Goal: Information Seeking & Learning: Learn about a topic

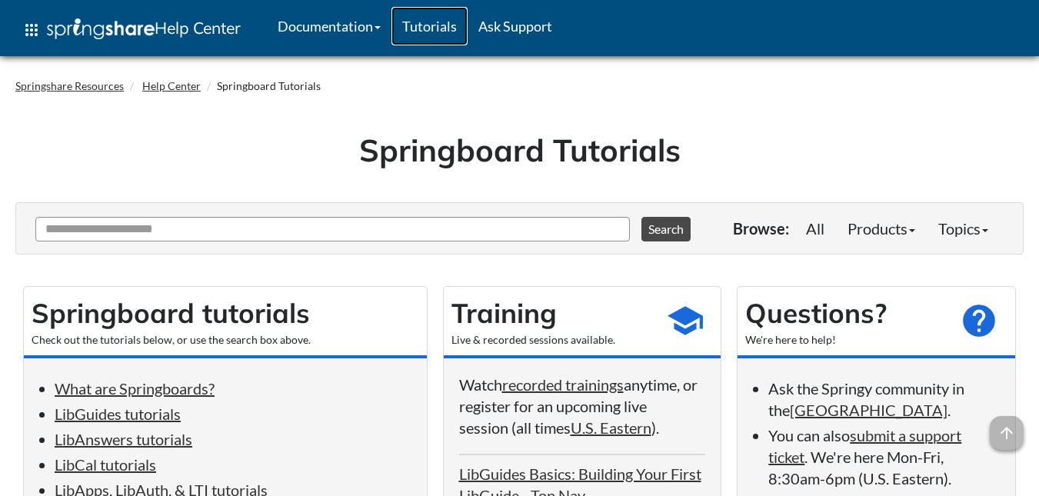
click at [434, 20] on link "Tutorials" at bounding box center [430, 26] width 76 height 38
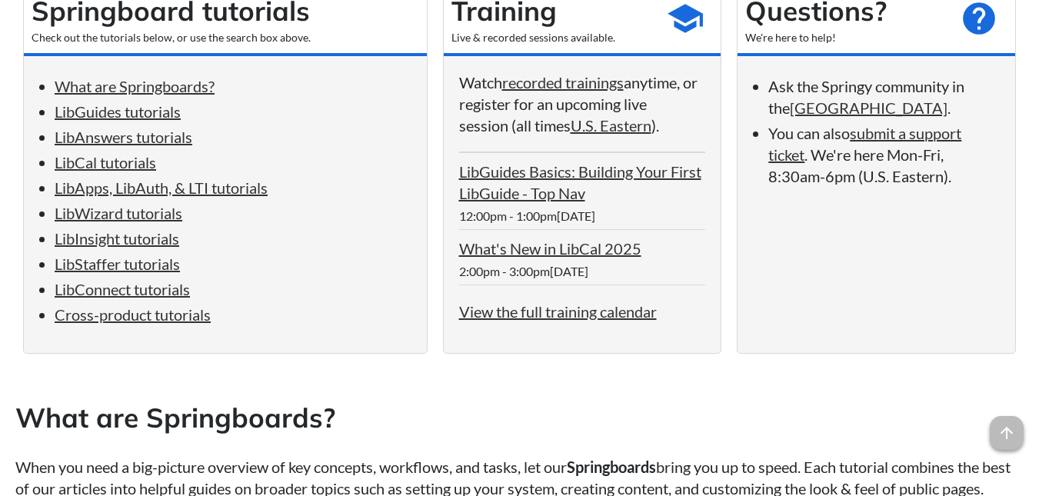
scroll to position [289, 0]
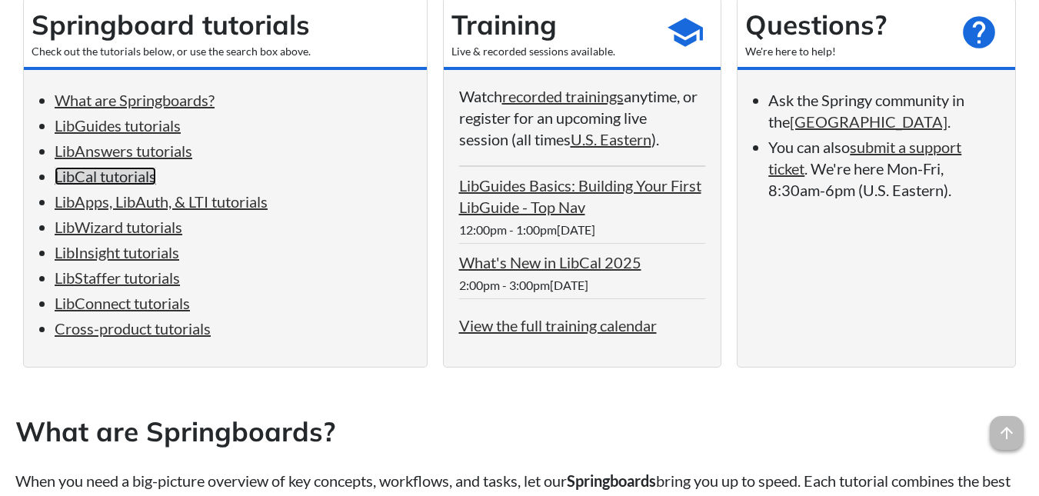
click at [115, 180] on link "LibCal tutorials" at bounding box center [106, 176] width 102 height 18
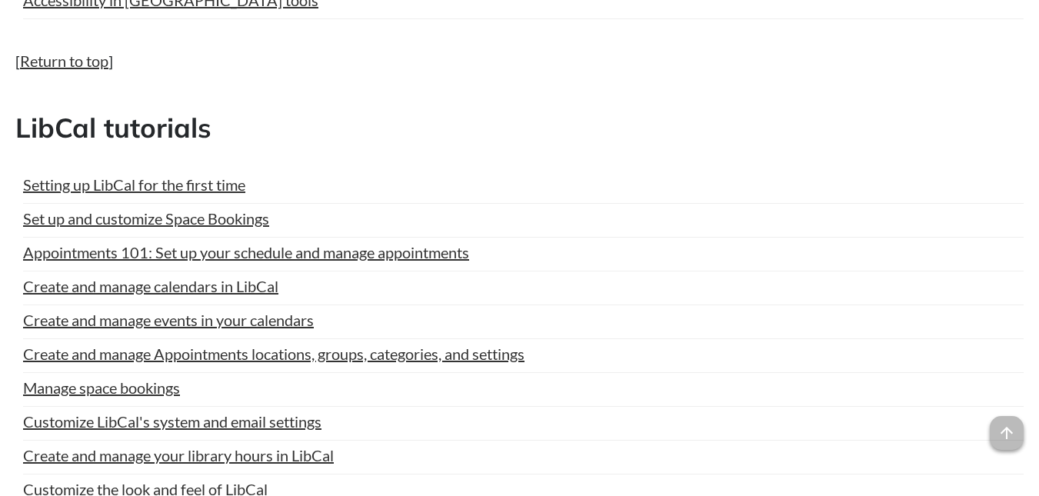
scroll to position [3068, 0]
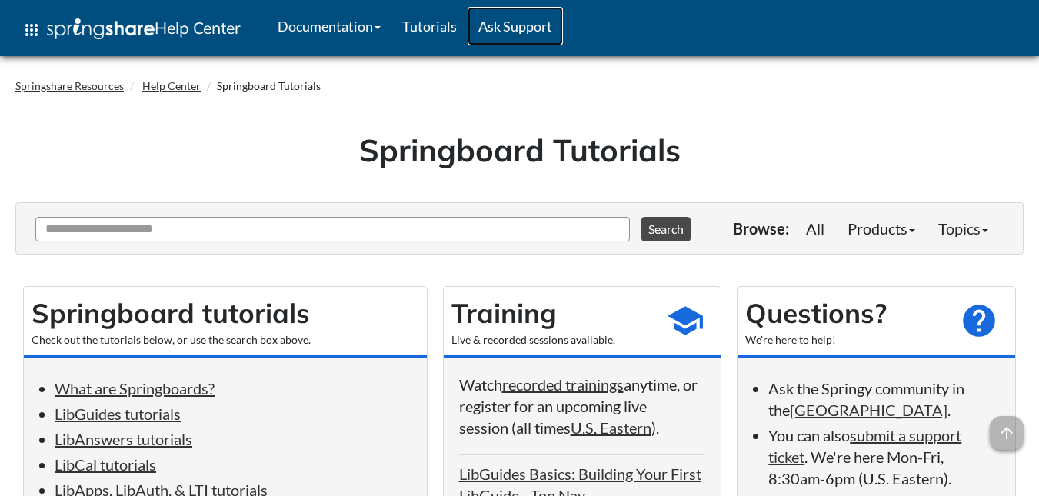
click at [516, 28] on link "Ask Support" at bounding box center [515, 26] width 95 height 38
